Goal: Task Accomplishment & Management: Use online tool/utility

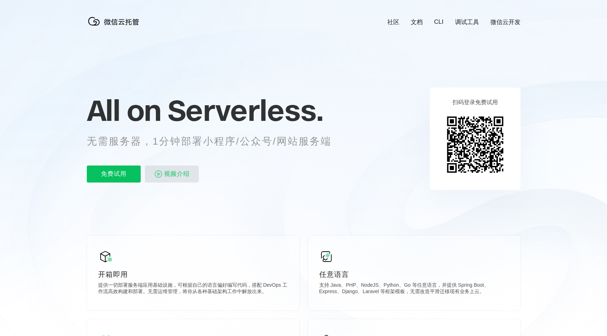
scroll to position [0, 1261]
click at [121, 175] on p "免费试用" at bounding box center [114, 174] width 54 height 17
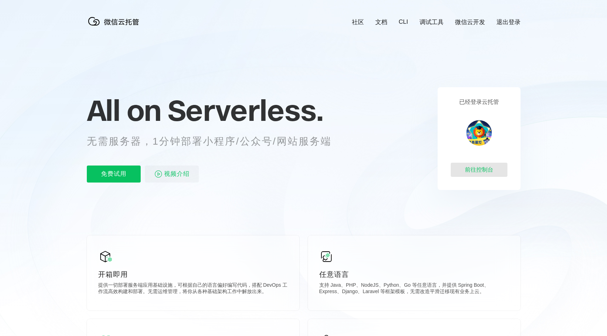
scroll to position [0, 1261]
click at [486, 170] on div "前往控制台" at bounding box center [479, 170] width 57 height 14
click at [484, 169] on div "前往控制台" at bounding box center [479, 170] width 57 height 14
